Goal: Communication & Community: Answer question/provide support

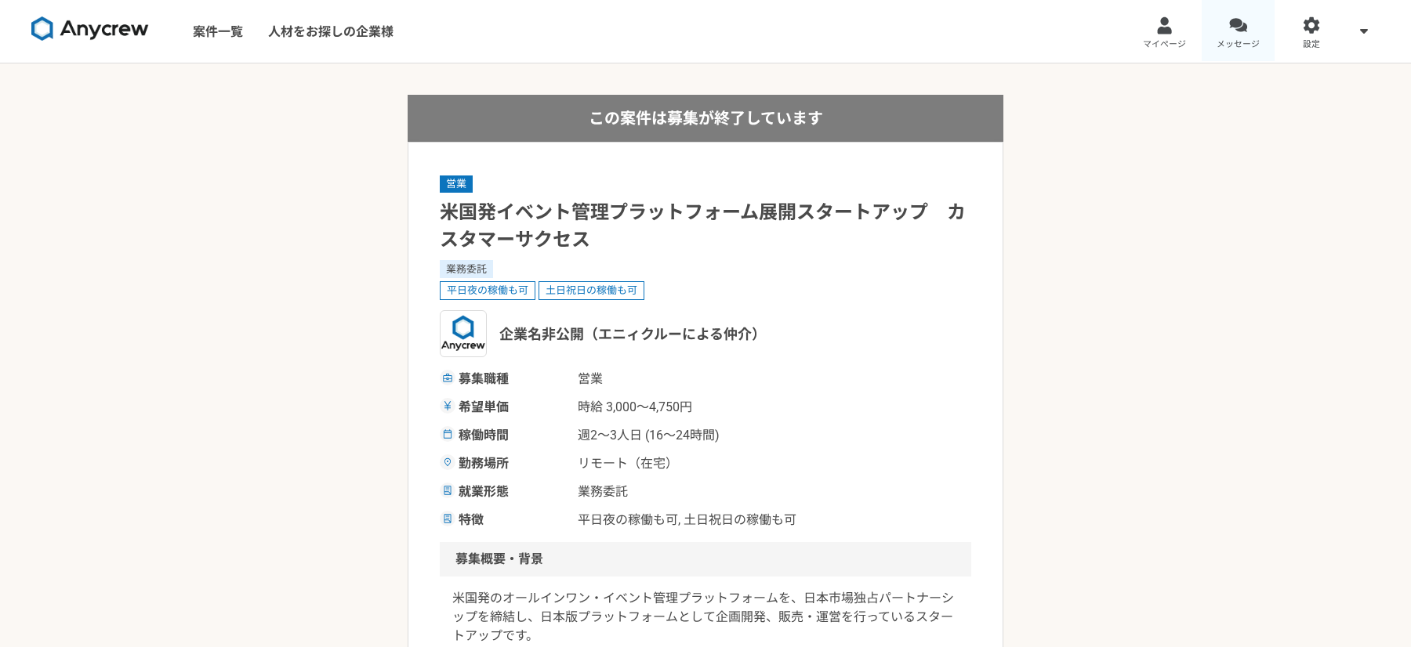
click at [1250, 38] on span "メッセージ" at bounding box center [1238, 44] width 43 height 13
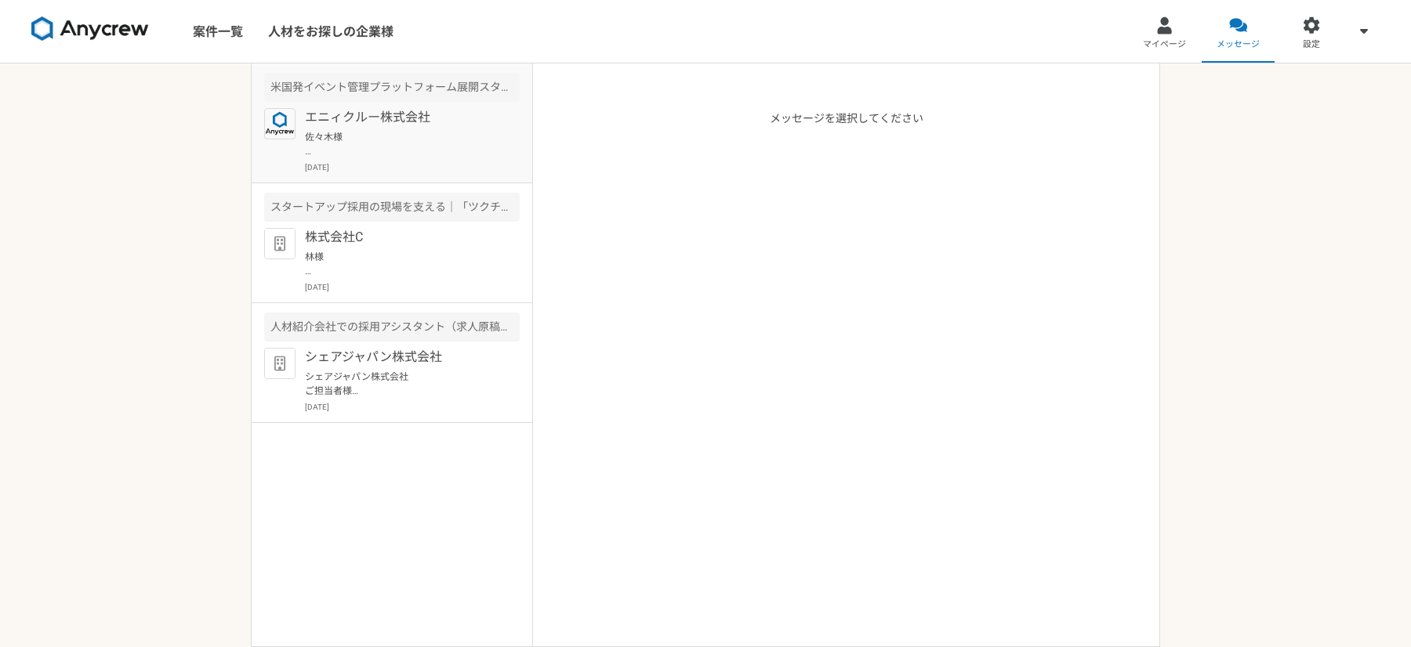
click at [430, 136] on p "佐々木様 こちら、ご返信遅くなり失礼いたしました。 ブレーンバディ様の件につきましては、積極的に採用を進めているとの話を伺っておりますので、一度、ご応募いただ…" at bounding box center [402, 144] width 194 height 28
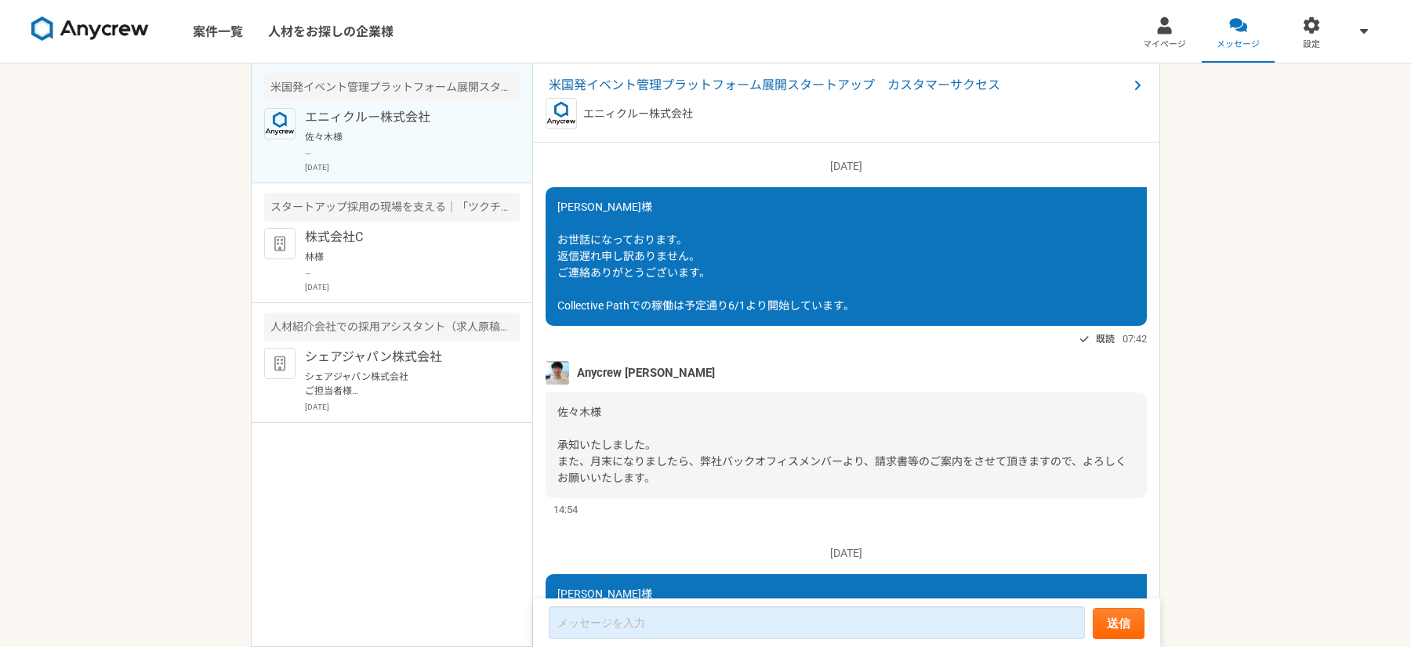
scroll to position [2639, 0]
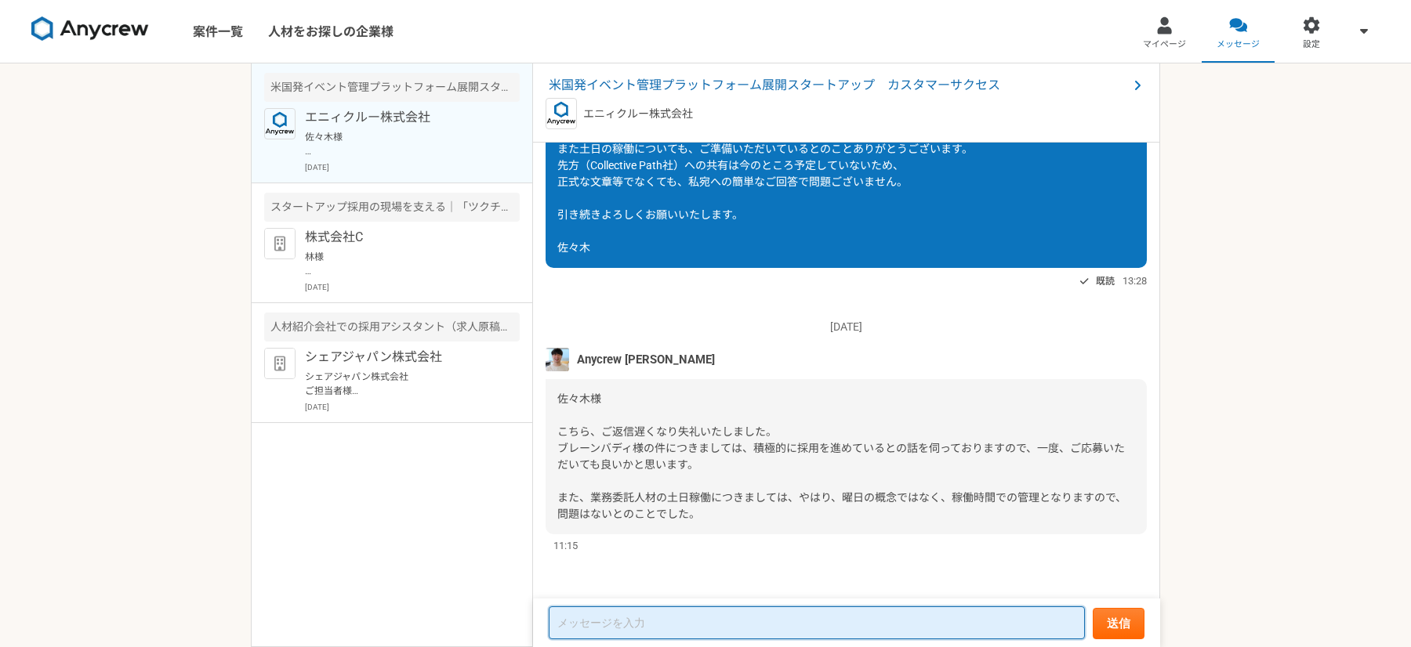
click at [631, 618] on textarea at bounding box center [817, 623] width 536 height 33
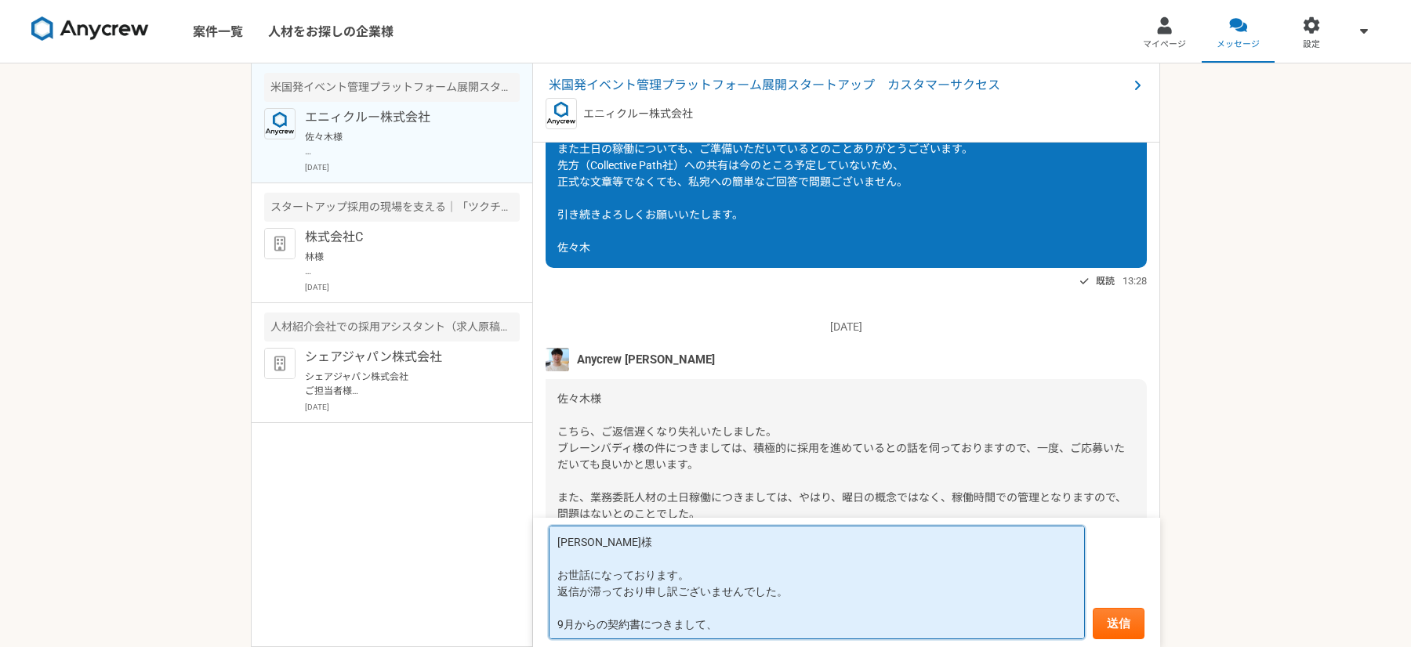
click at [557, 624] on textarea "[PERSON_NAME]様 お世話になっております。 返信が滞っており申し訳ございませんでした。 9月からの契約書につきまして、" at bounding box center [817, 583] width 536 height 114
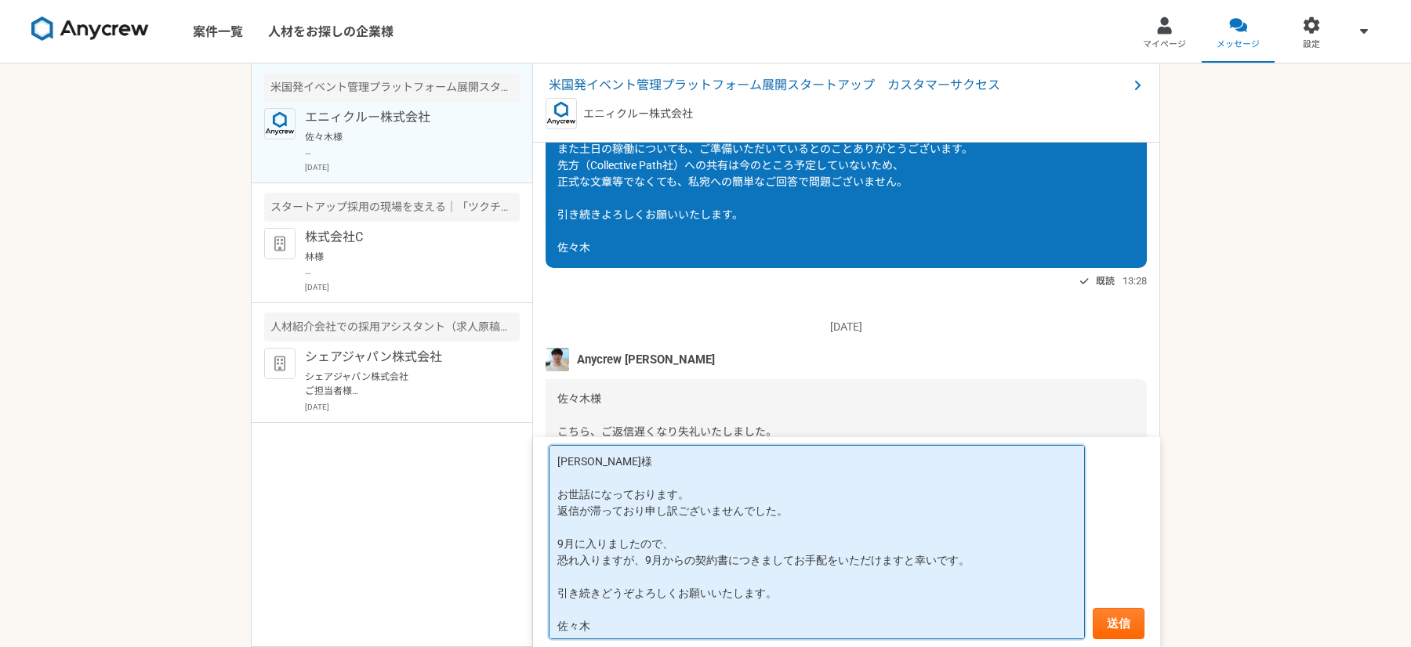
click at [646, 563] on textarea "[PERSON_NAME]様 お世話になっております。 返信が滞っており申し訳ございませんでした。 9月に入りましたので、 恐れ入りますが、9月からの契約書に…" at bounding box center [817, 542] width 536 height 194
paste textarea "恐れ入りますが、"
click at [851, 562] on textarea "[PERSON_NAME]様 お世話になっております。 返信が滞っており申し訳ございませんでした。 恐れ入りますが、9月に入りましたので、 9月以降の契約書を…" at bounding box center [817, 542] width 536 height 194
type textarea "[PERSON_NAME]様 お世話になっております。 返信が滞っており申し訳ございませんでした。 恐れ入りますが、9月に入りましたので、 9月以降の契約書を…"
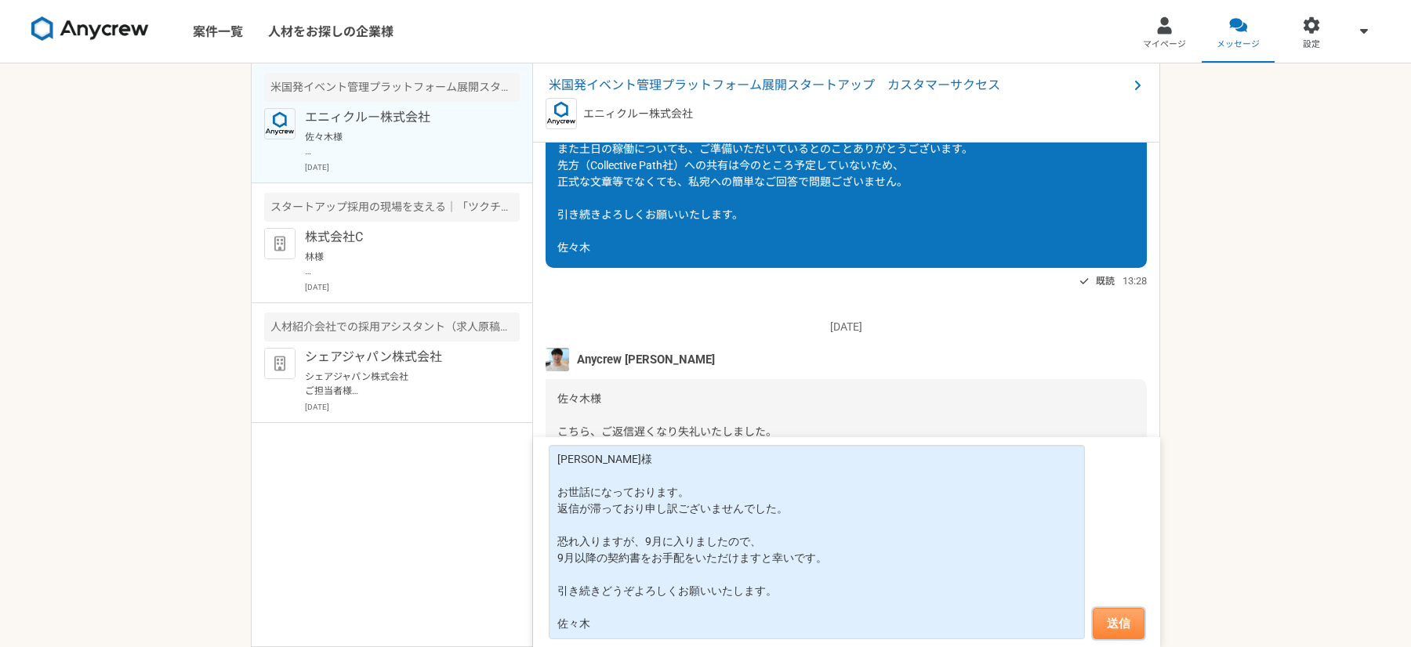
click at [1125, 618] on button "送信" at bounding box center [1119, 623] width 52 height 31
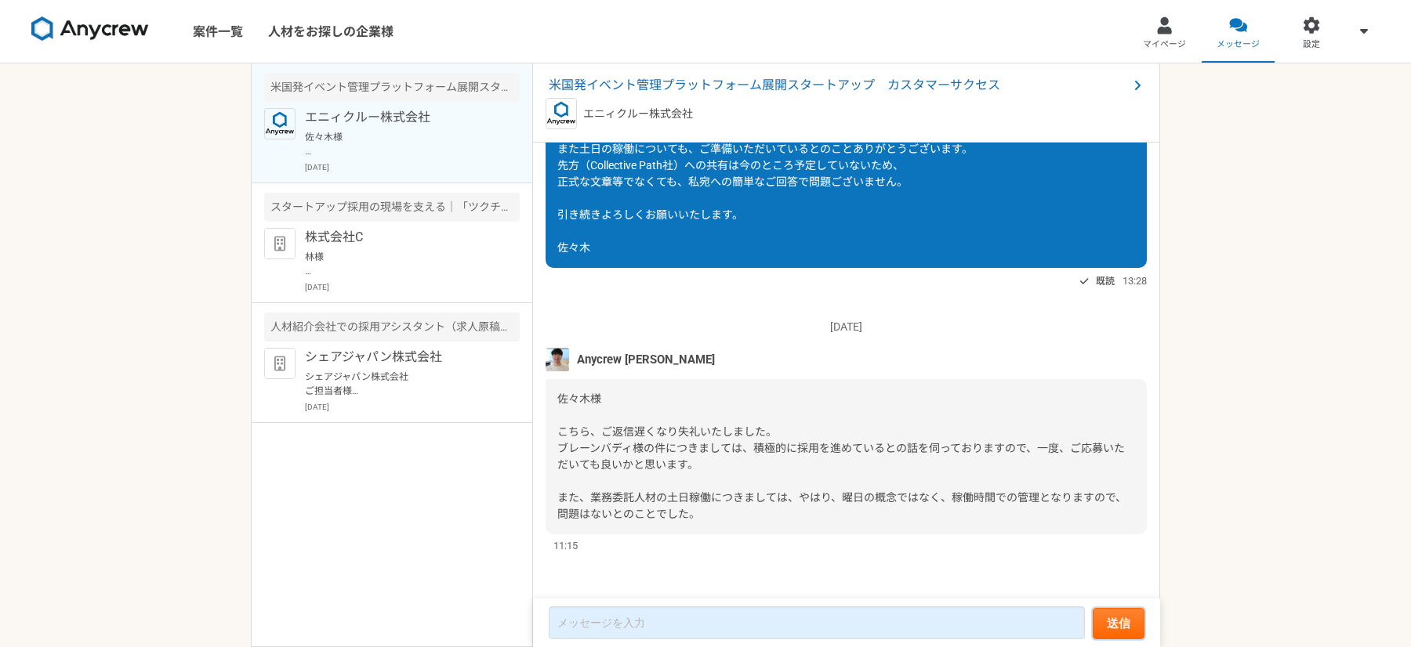
scroll to position [2747, 0]
